Goal: Information Seeking & Learning: Learn about a topic

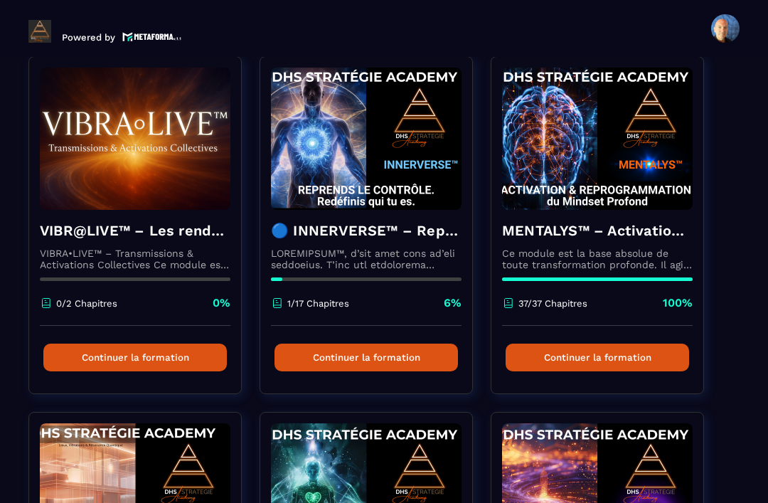
scroll to position [114, 0]
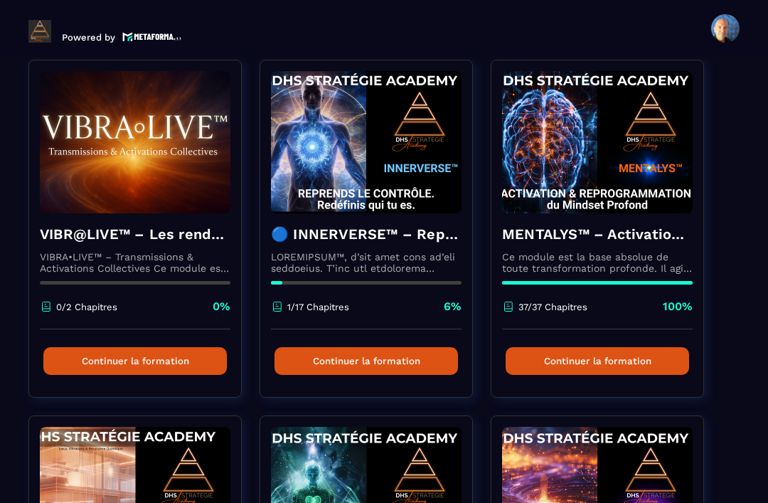
click at [359, 262] on p at bounding box center [366, 262] width 191 height 23
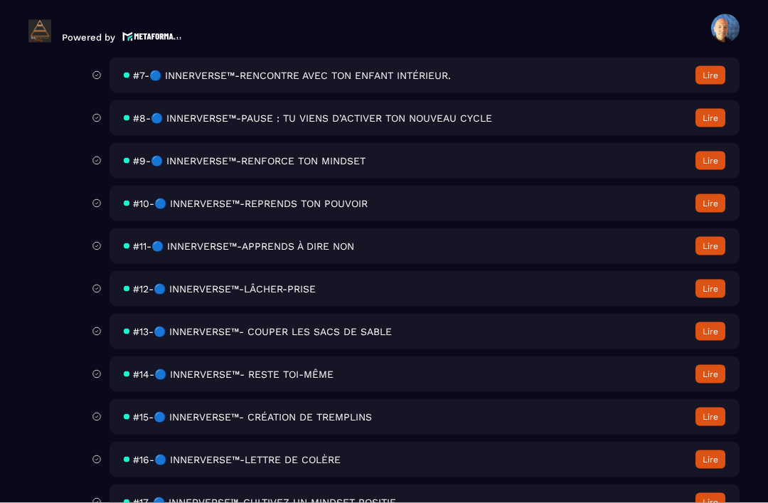
scroll to position [46, 0]
click at [371, 496] on span "#17-🔵 INNERVERSE™-CULTIVEZ UN MINDSET POSITIF" at bounding box center [264, 501] width 263 height 11
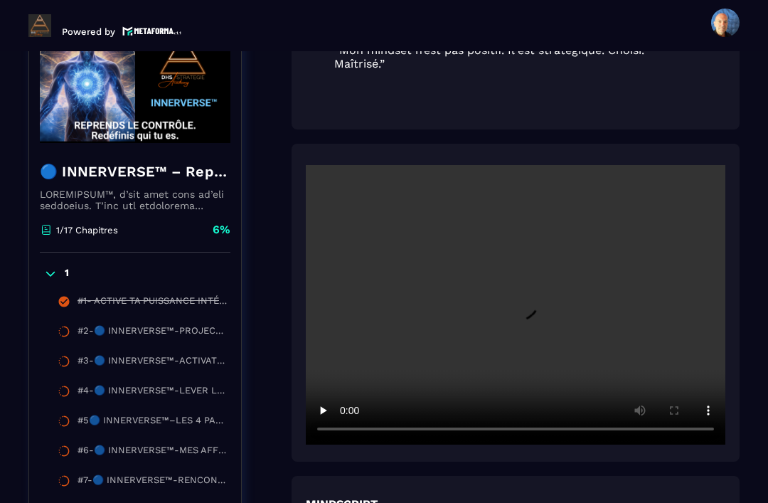
scroll to position [604, 0]
click at [532, 267] on video at bounding box center [516, 304] width 420 height 279
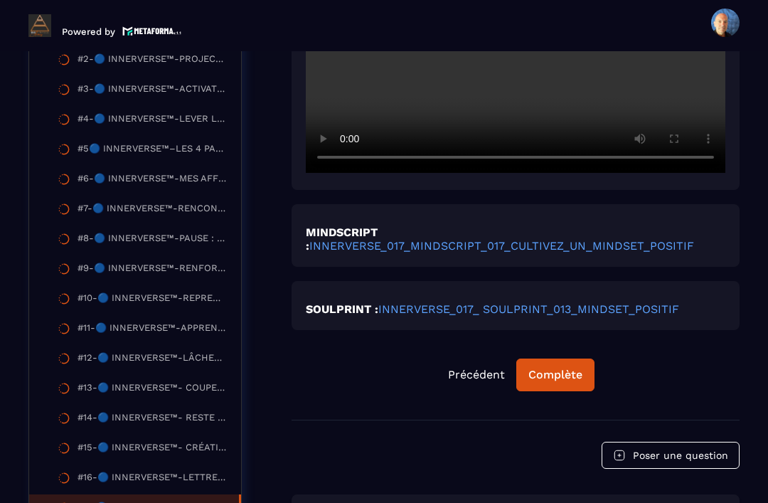
scroll to position [872, 0]
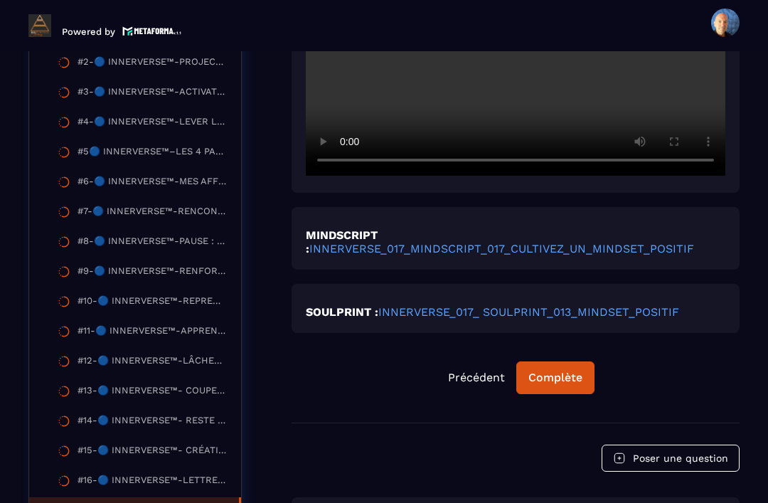
click at [471, 305] on link "INNERVERSE_017_ SOULPRINT_013_MINDSET_POSITIF" at bounding box center [528, 312] width 301 height 14
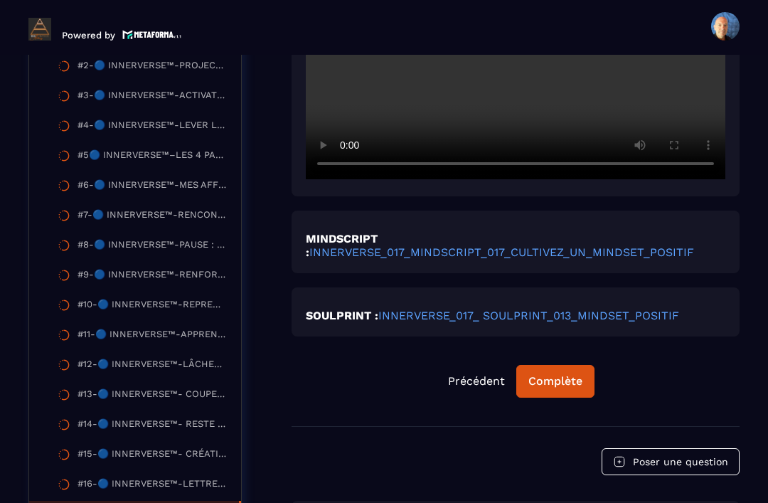
click at [201, 478] on div "#16-🔵 INNERVERSE™-LETTRE DE COLÈRE" at bounding box center [152, 486] width 149 height 16
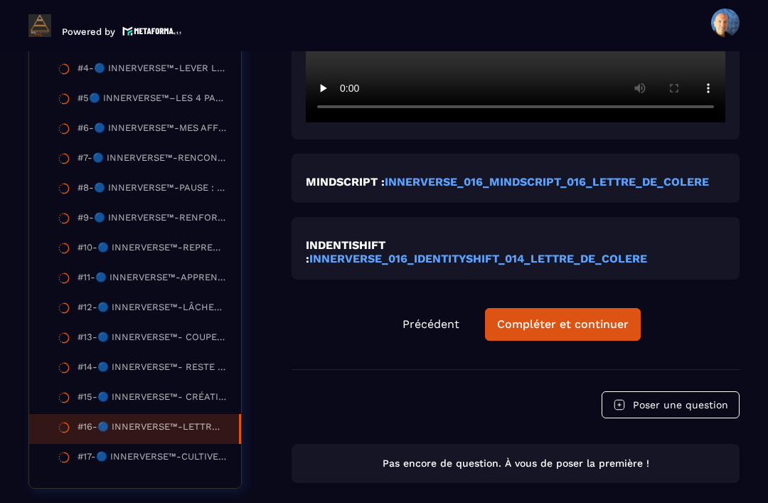
scroll to position [784, 0]
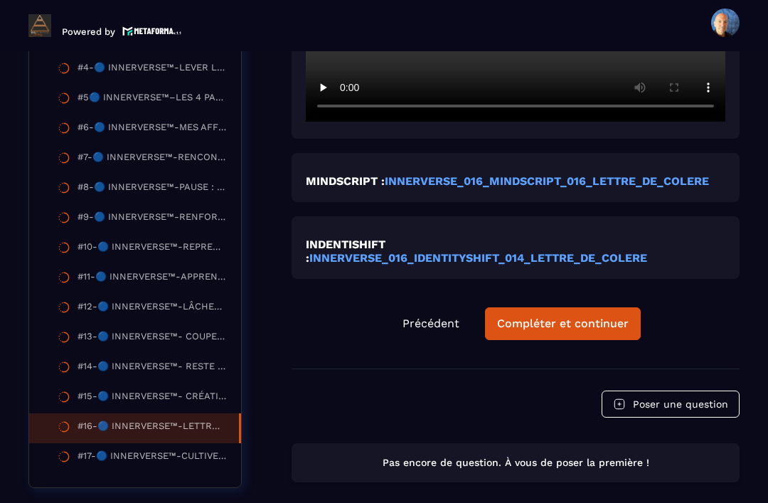
click at [146, 390] on div "#15-🔵 INNERVERSE™- CRÉATION DE TREMPLINS" at bounding box center [152, 398] width 149 height 16
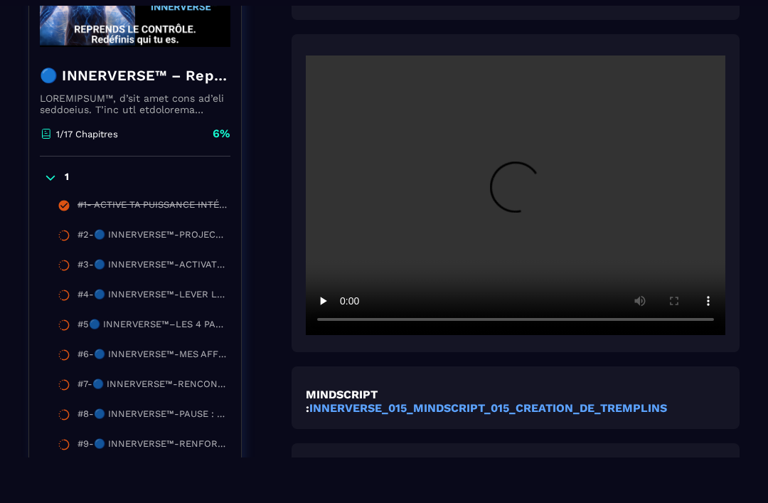
scroll to position [444, 0]
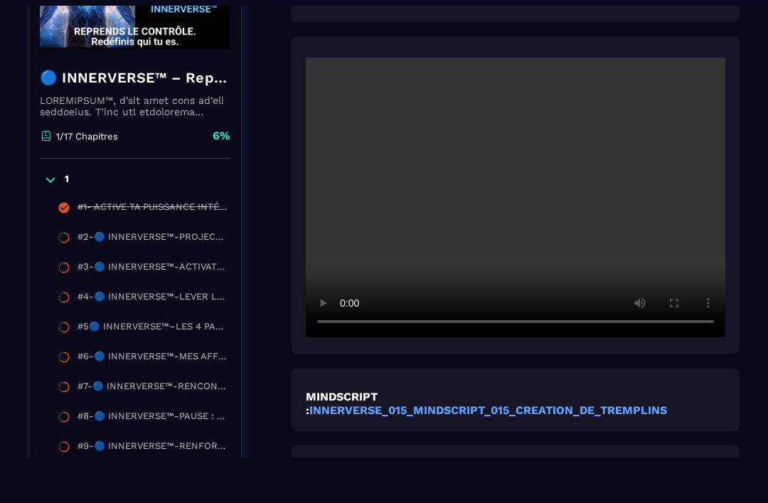
click at [498, 203] on video at bounding box center [516, 197] width 420 height 279
click at [155, 201] on div "#1- ACTIVE TA PUISSANCE INTÉRIEURE" at bounding box center [152, 209] width 149 height 16
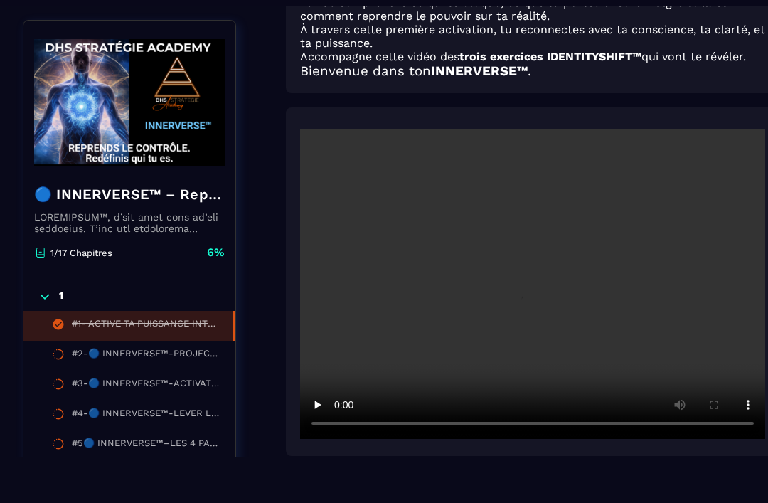
scroll to position [385, 7]
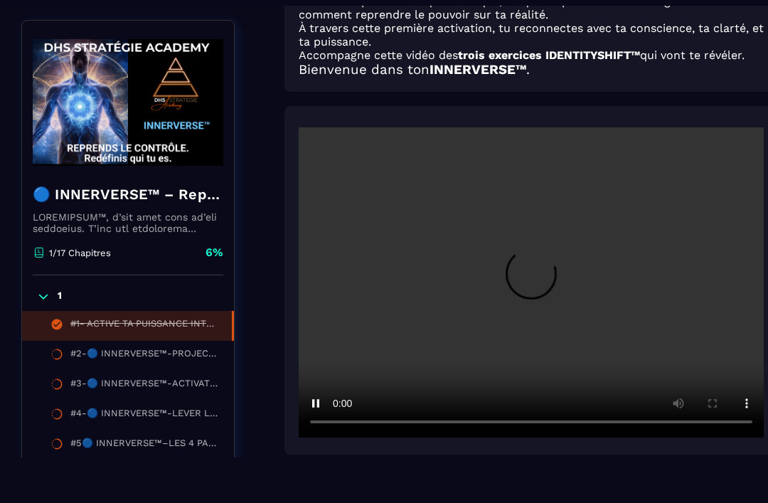
click at [527, 313] on video at bounding box center [531, 282] width 465 height 310
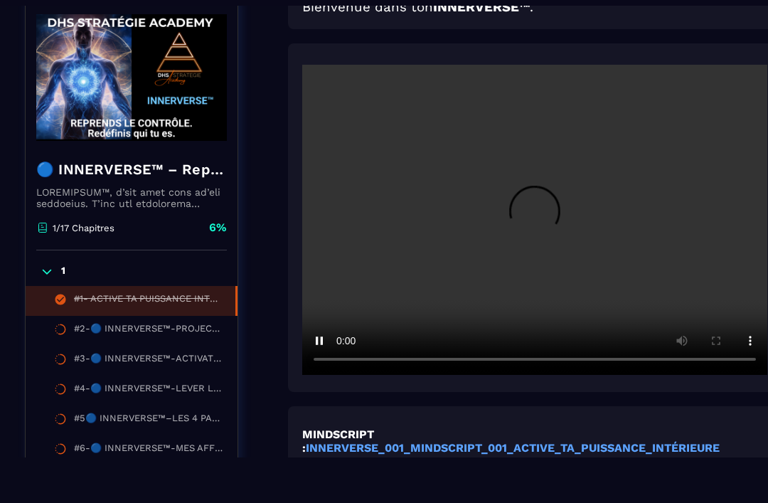
scroll to position [448, 4]
click at [614, 267] on video at bounding box center [534, 220] width 465 height 310
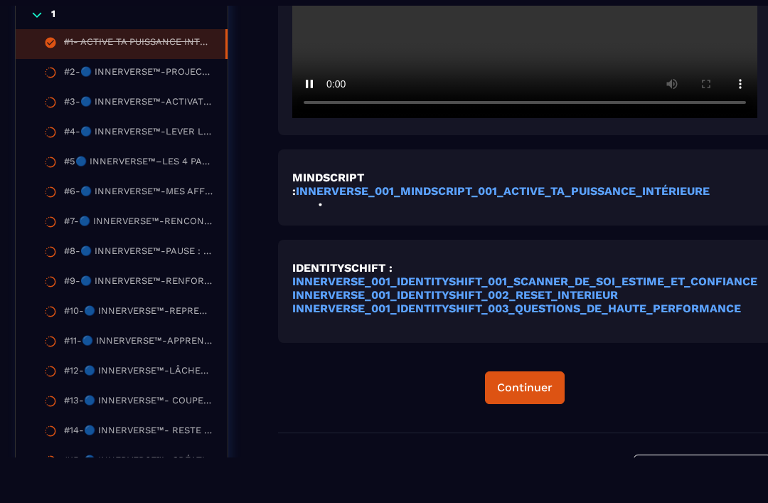
scroll to position [708, 14]
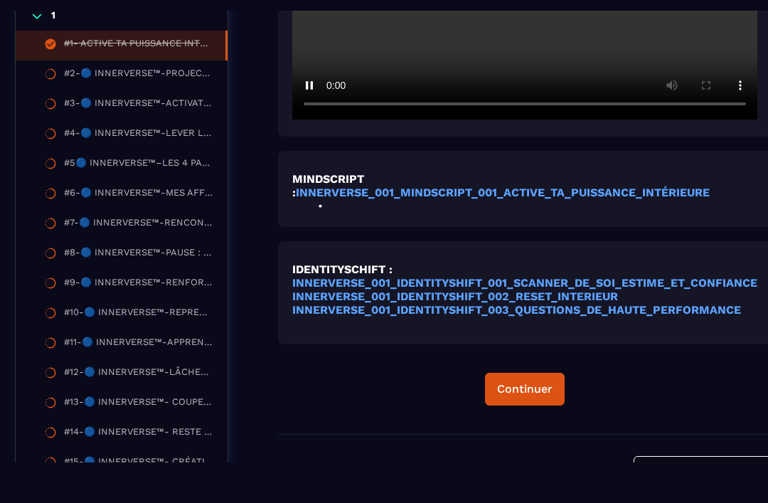
click at [525, 396] on div "Continuer" at bounding box center [524, 389] width 55 height 14
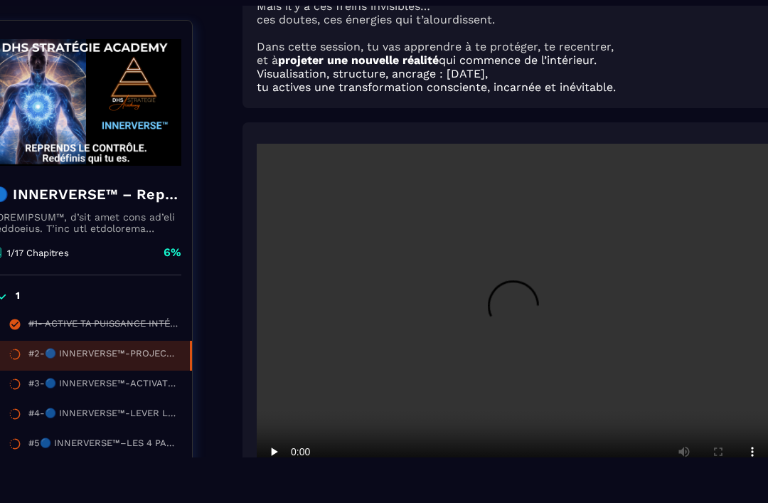
scroll to position [149, 58]
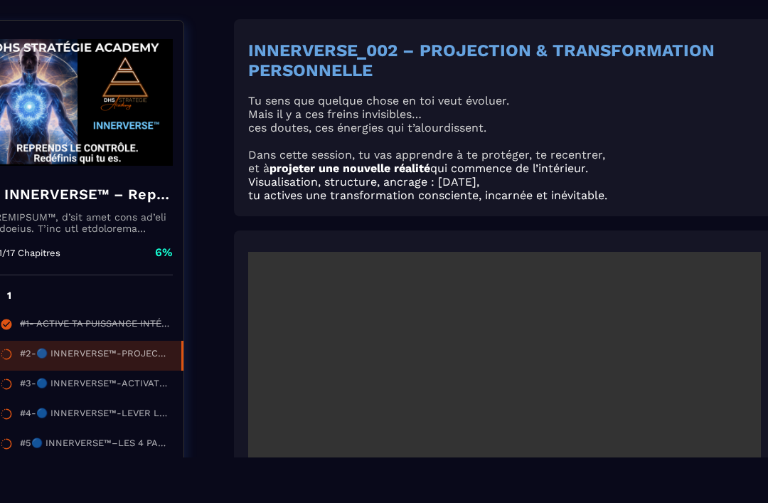
click at [523, 412] on video at bounding box center [504, 423] width 513 height 342
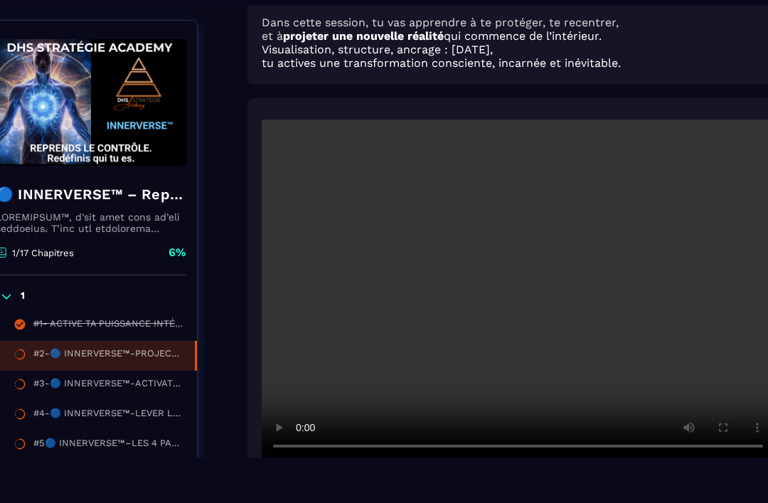
scroll to position [281, 44]
click at [508, 297] on video at bounding box center [518, 290] width 513 height 342
click at [506, 299] on video at bounding box center [518, 290] width 513 height 342
